Goal: Task Accomplishment & Management: Use online tool/utility

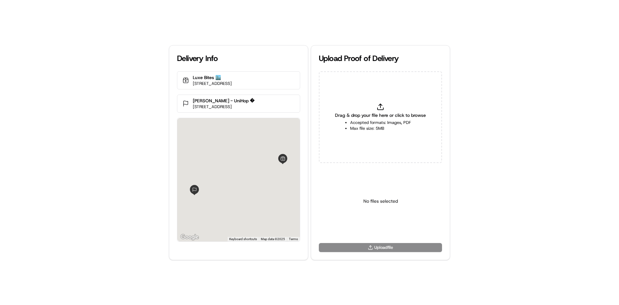
click at [384, 107] on icon at bounding box center [380, 107] width 8 height 8
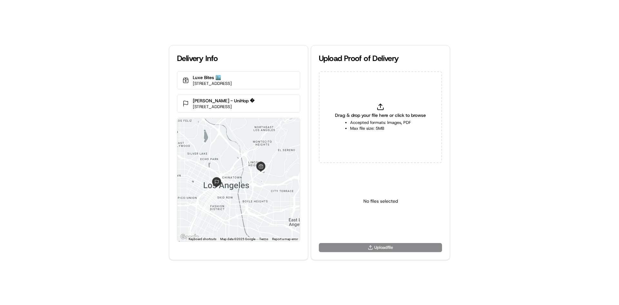
type input "C:\fakepath\HandedToCustomer (1).png"
click at [401, 233] on div "Select a type" at bounding box center [380, 201] width 123 height 67
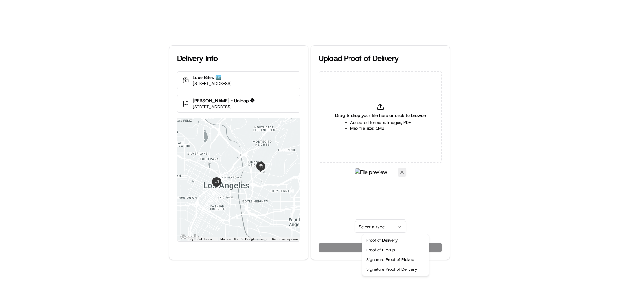
click at [401, 227] on html "Delivery Info Luxe Bites 🏙️ [STREET_ADDRESS] [PERSON_NAME] - UniHop � [STREET_A…" at bounding box center [309, 152] width 619 height 305
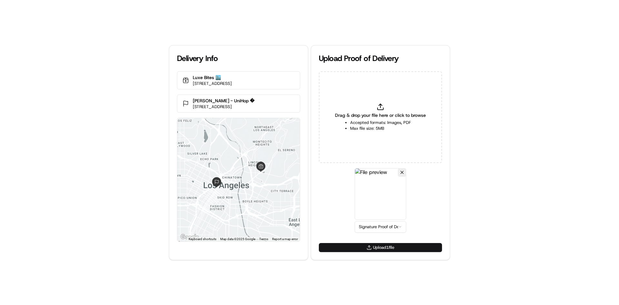
click at [399, 251] on button "Upload 1 file" at bounding box center [380, 247] width 123 height 9
